Goal: Find specific page/section: Find specific page/section

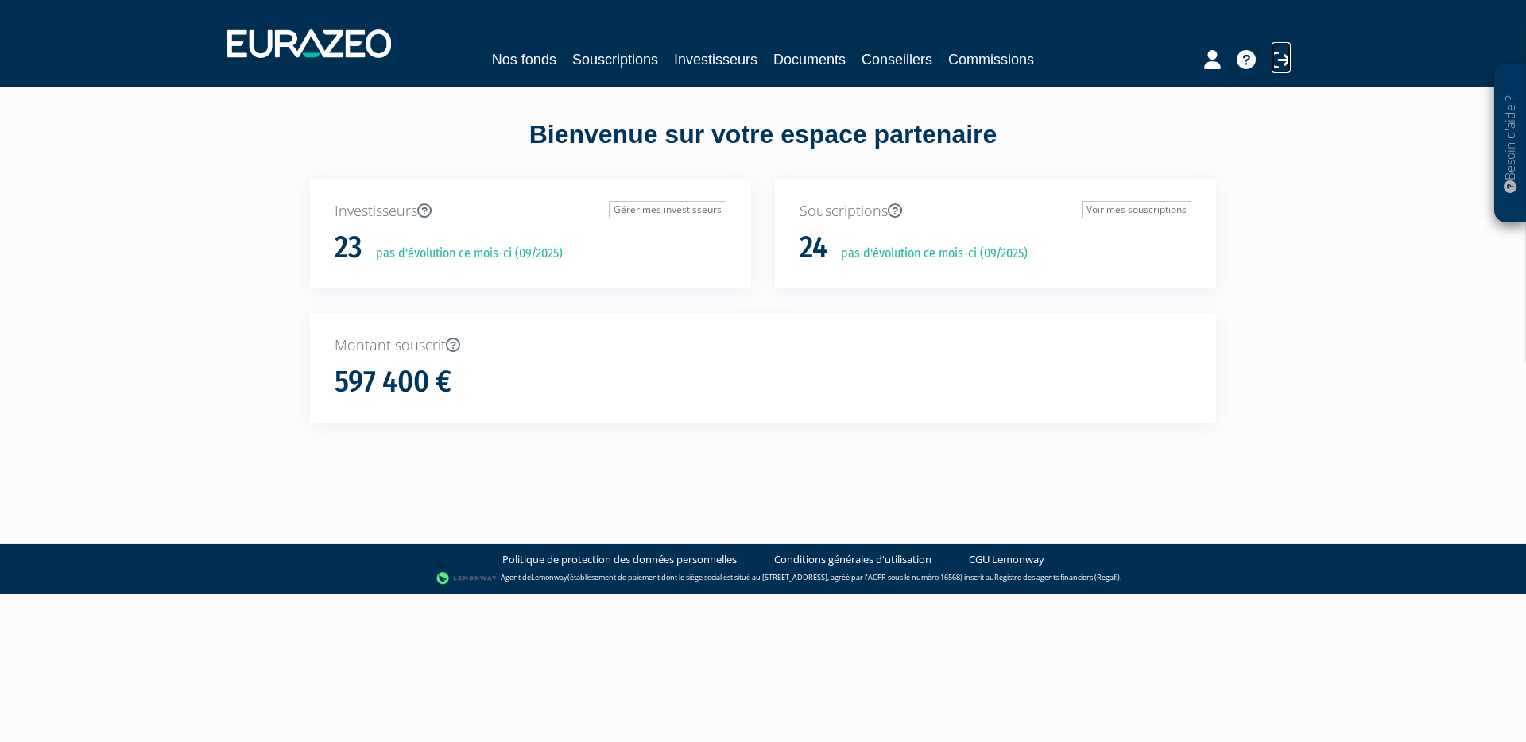
click at [1290, 58] on icon at bounding box center [1280, 59] width 19 height 19
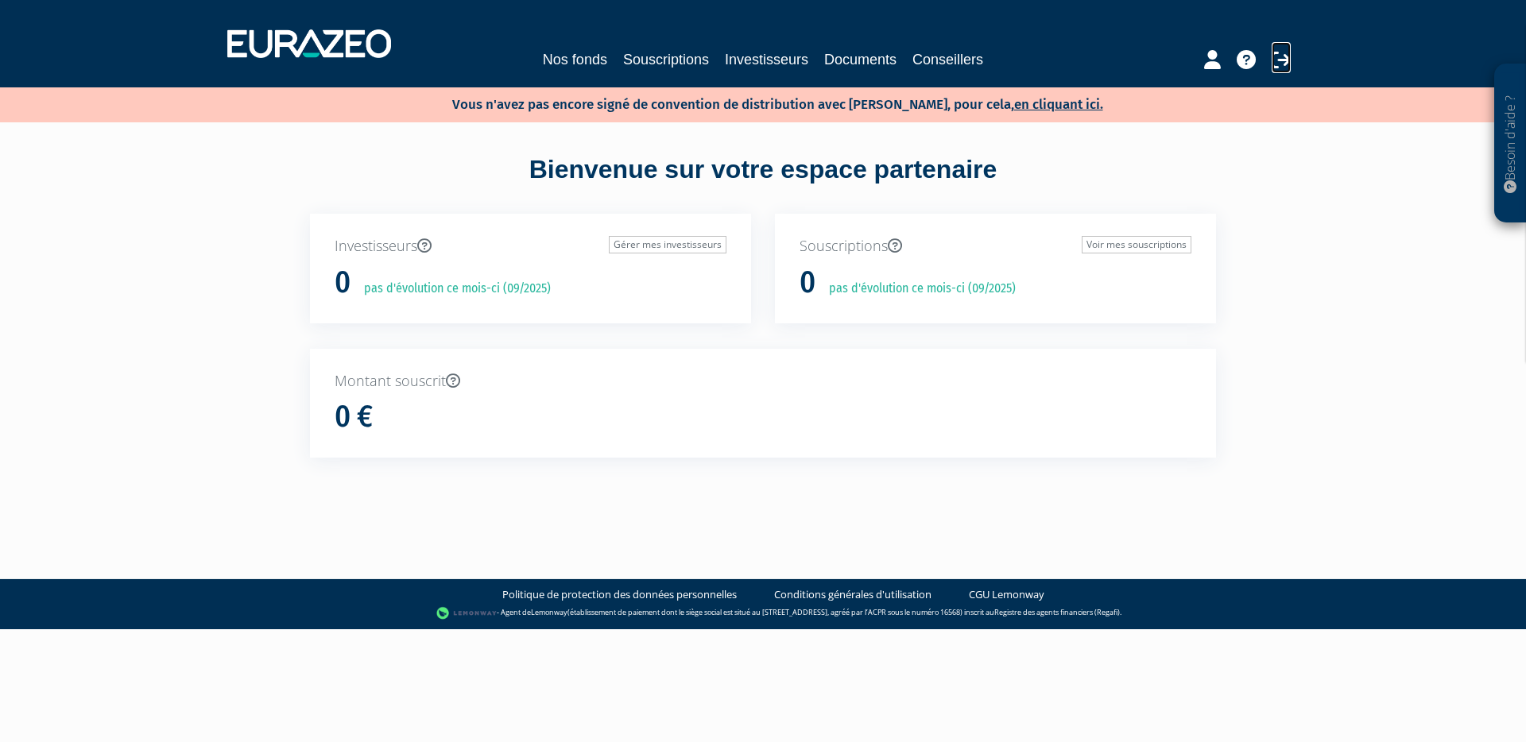
click at [1287, 48] on link at bounding box center [1280, 57] width 19 height 31
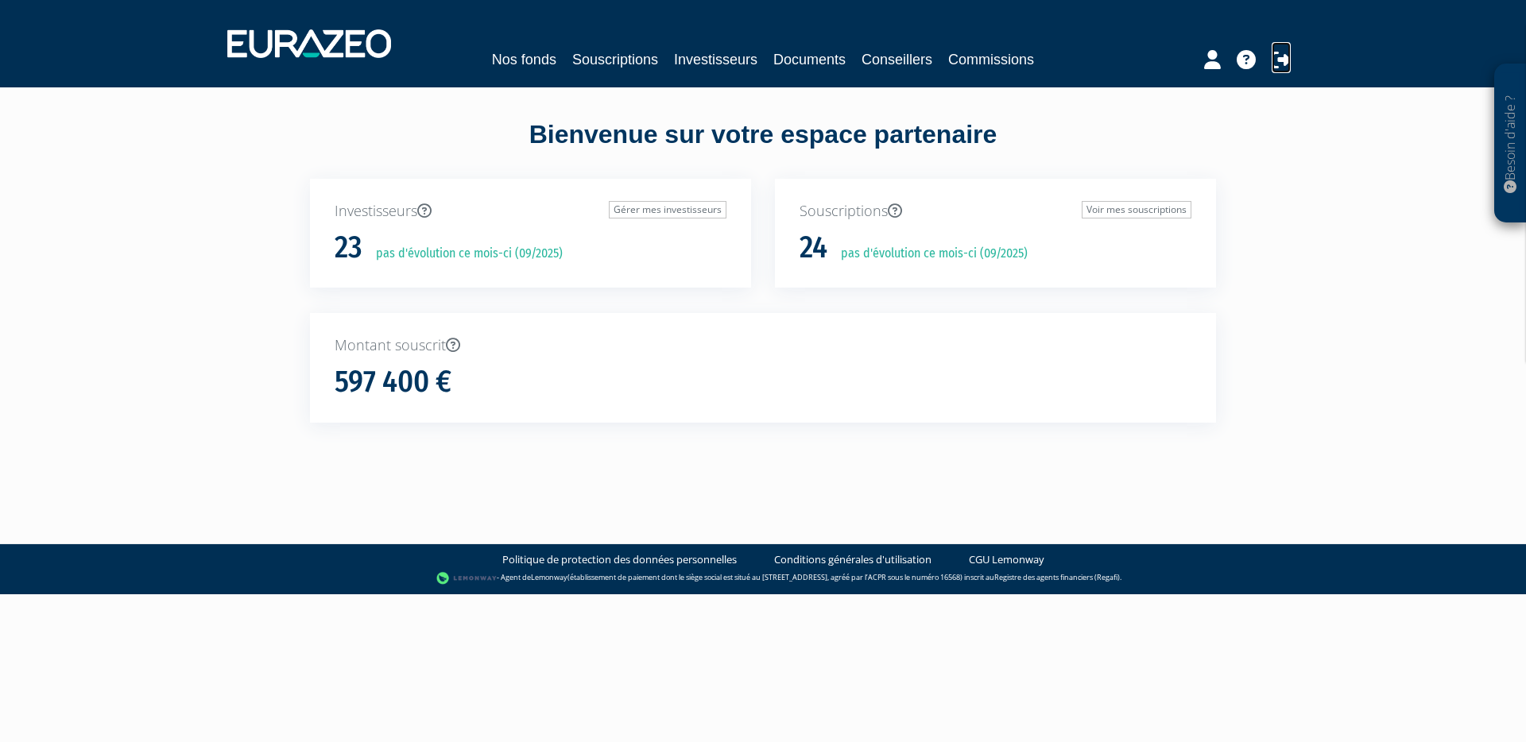
click at [1277, 56] on icon at bounding box center [1280, 59] width 19 height 19
click at [1212, 60] on icon at bounding box center [1212, 59] width 17 height 19
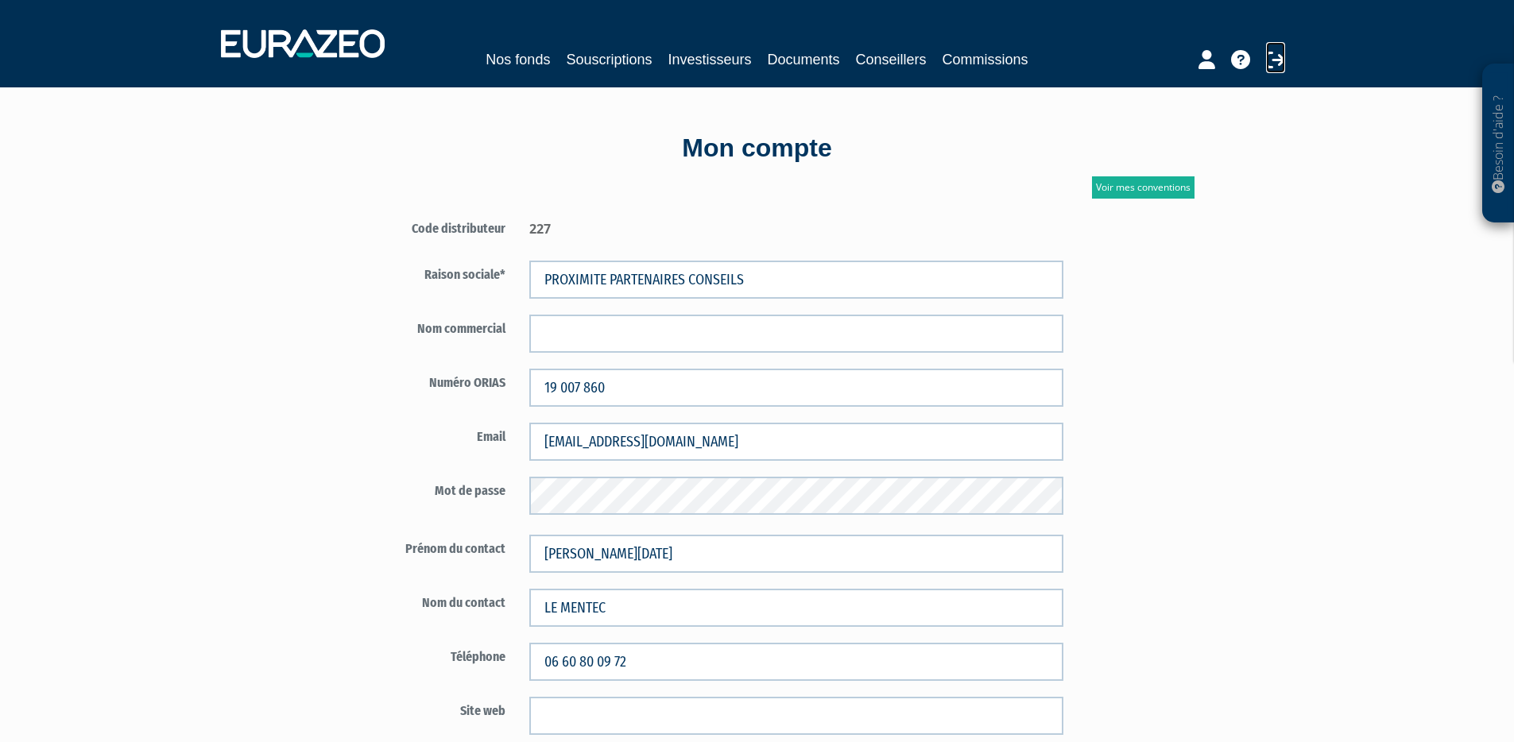
drag, startPoint x: 1276, startPoint y: 68, endPoint x: 1237, endPoint y: 105, distance: 54.0
click at [1277, 68] on icon at bounding box center [1275, 59] width 19 height 19
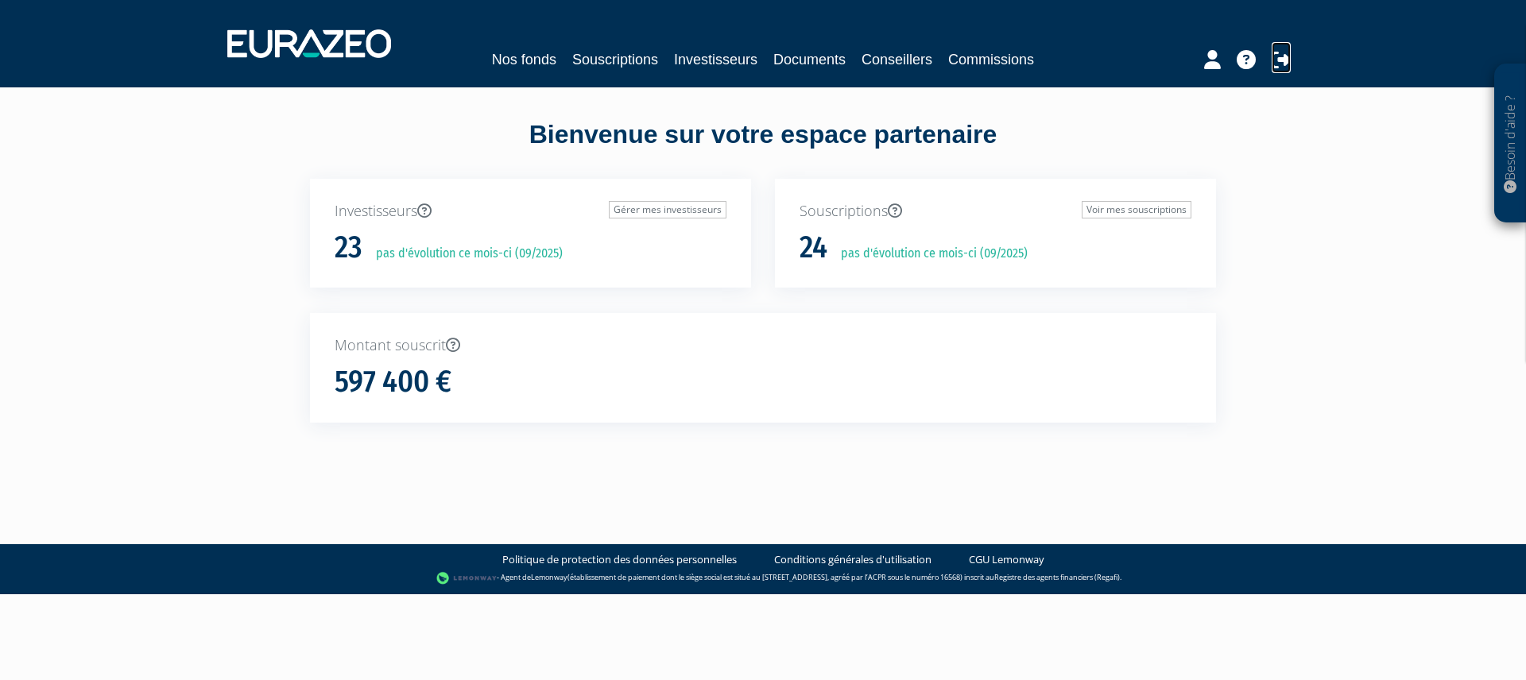
click at [1272, 55] on icon at bounding box center [1280, 59] width 19 height 19
click at [1277, 60] on icon at bounding box center [1280, 59] width 19 height 19
